Goal: Find specific page/section

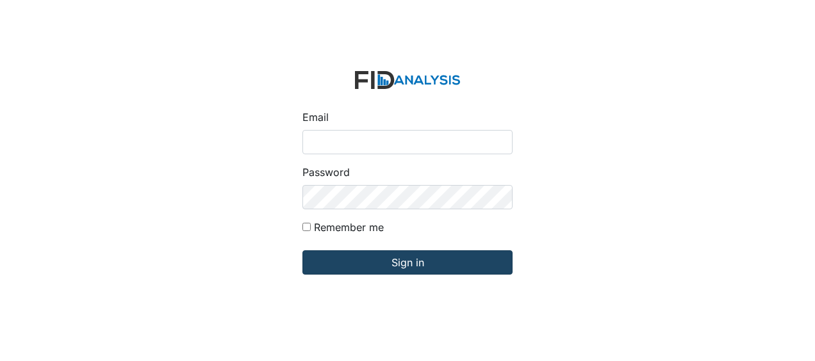
type input "[EMAIL_ADDRESS][DOMAIN_NAME]"
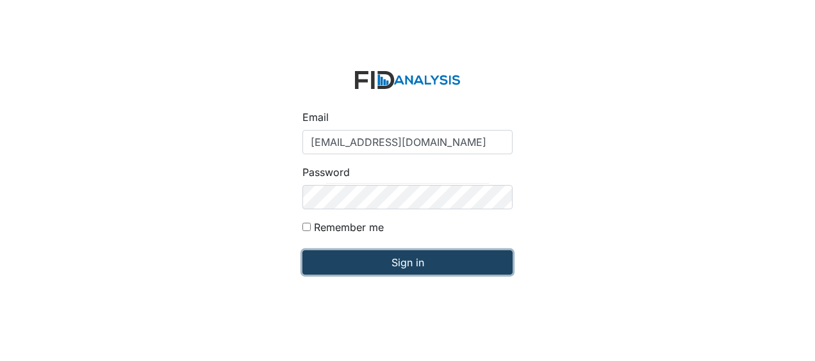
click at [337, 260] on input "Sign in" at bounding box center [408, 263] width 210 height 24
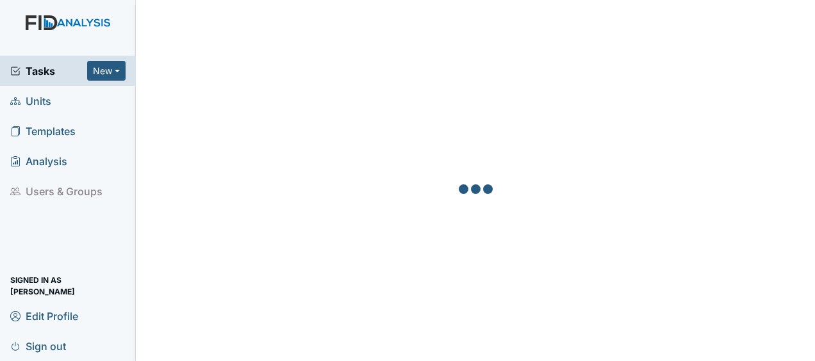
click at [51, 99] on link "Units" at bounding box center [68, 101] width 136 height 30
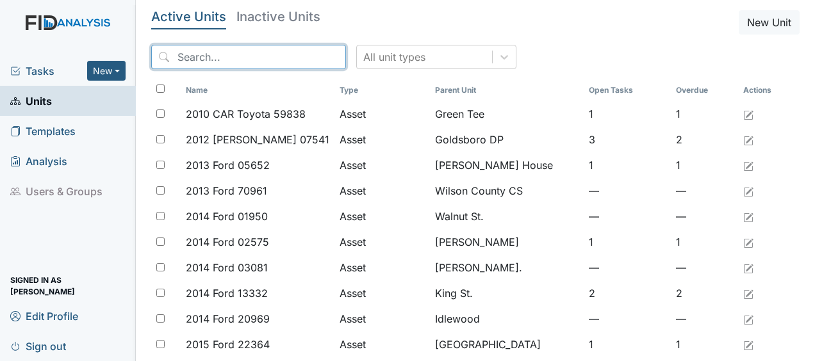
click at [188, 56] on input "search" at bounding box center [248, 57] width 195 height 24
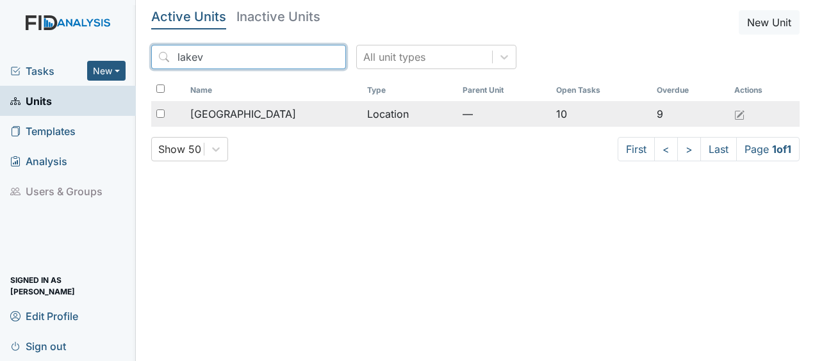
type input "lakev"
click at [229, 117] on span "[GEOGRAPHIC_DATA]" at bounding box center [243, 113] width 106 height 15
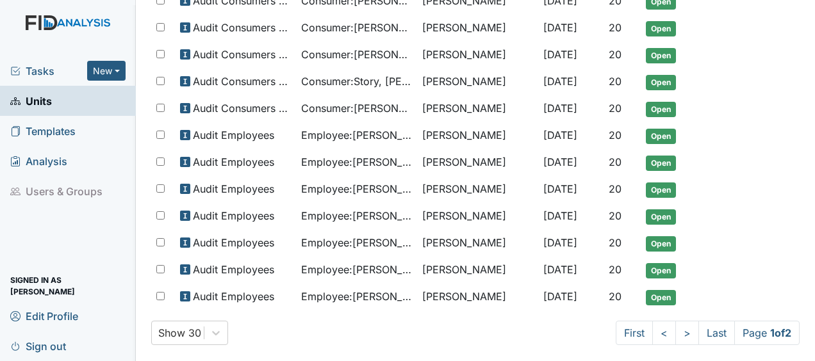
scroll to position [815, 0]
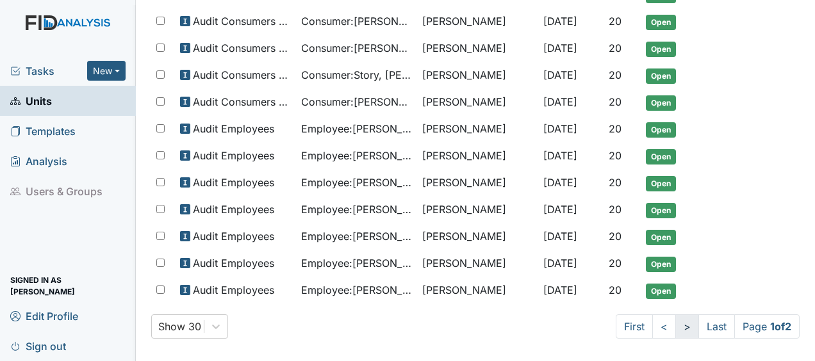
click at [676, 317] on link ">" at bounding box center [688, 327] width 24 height 24
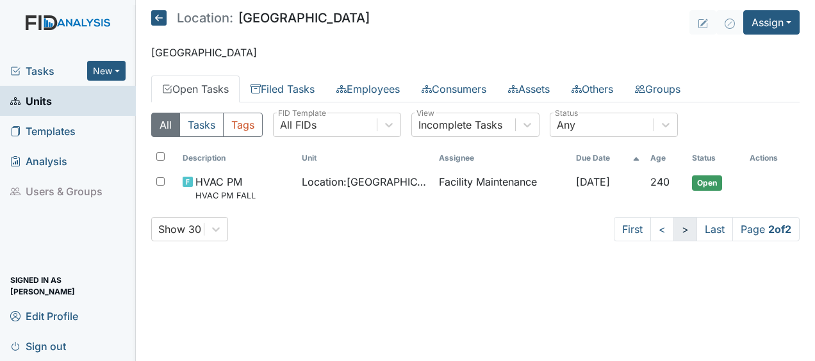
scroll to position [0, 0]
